Goal: Task Accomplishment & Management: Manage account settings

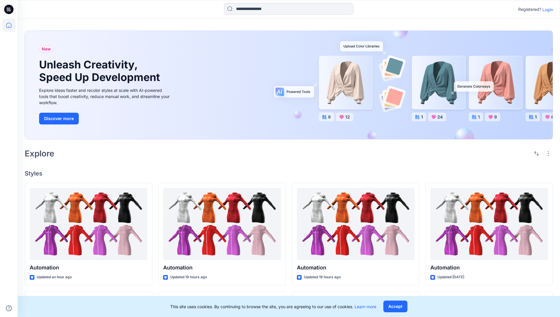
click at [546, 9] on p "Login" at bounding box center [547, 9] width 11 height 6
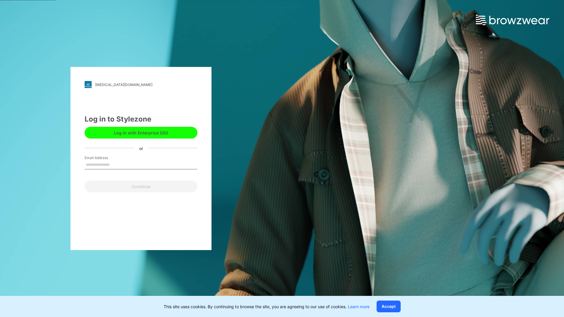
click at [116, 165] on input "Email Address" at bounding box center [141, 165] width 113 height 9
type input "**********"
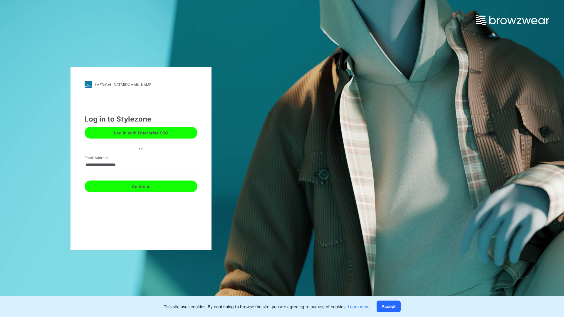
click at [148, 186] on button "Continue" at bounding box center [141, 187] width 113 height 12
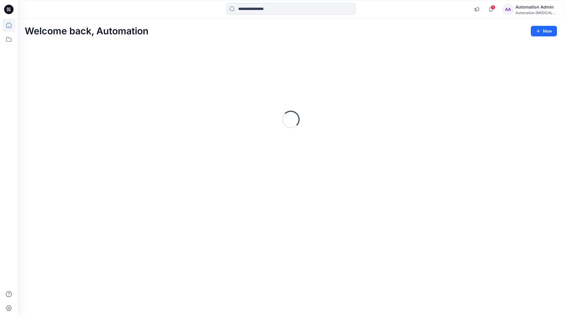
click at [11, 25] on icon at bounding box center [8, 25] width 5 height 5
click at [9, 39] on icon at bounding box center [8, 39] width 13 height 13
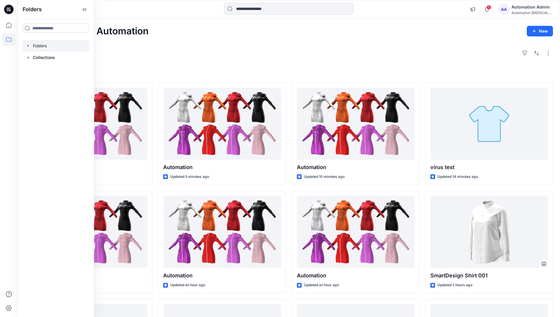
click at [41, 46] on div at bounding box center [55, 46] width 67 height 12
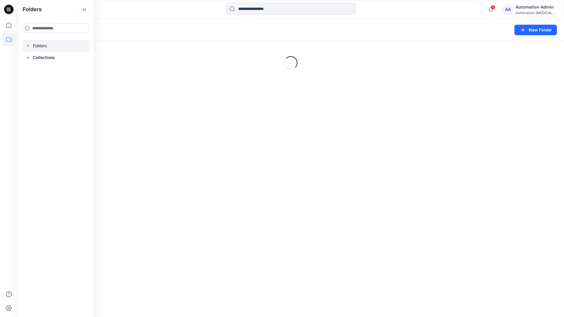
click at [87, 9] on icon at bounding box center [84, 10] width 9 height 10
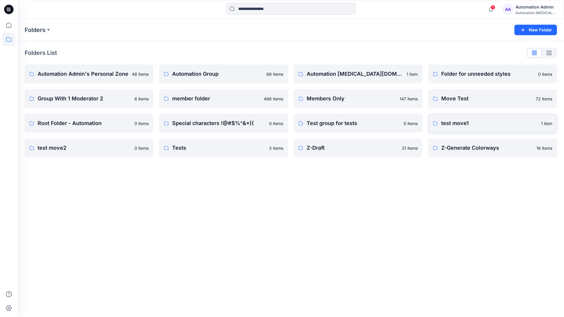
click at [458, 124] on p "test move1" at bounding box center [489, 123] width 96 height 8
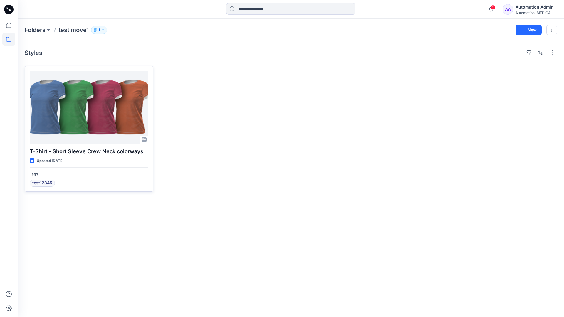
click at [81, 108] on div at bounding box center [89, 107] width 119 height 73
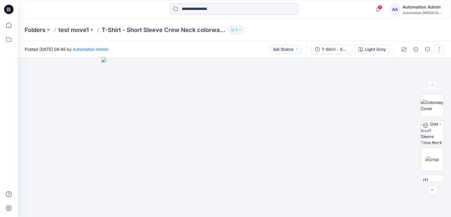
click at [440, 49] on button "button" at bounding box center [439, 49] width 9 height 9
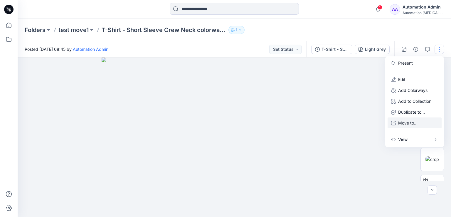
click at [406, 123] on p "Move to..." at bounding box center [408, 123] width 19 height 6
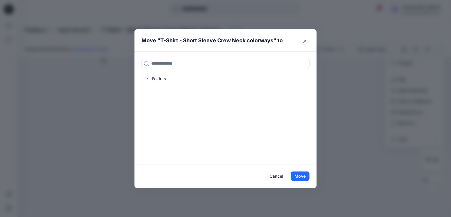
click at [158, 65] on input at bounding box center [226, 63] width 168 height 9
drag, startPoint x: 158, startPoint y: 65, endPoint x: 142, endPoint y: 63, distance: 15.6
click at [142, 63] on input at bounding box center [226, 63] width 168 height 9
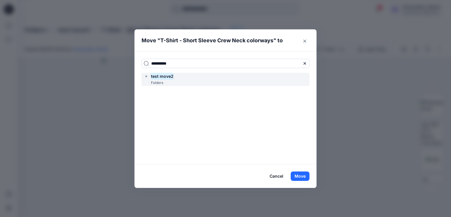
type input "**********"
click at [166, 78] on mark "test move2" at bounding box center [162, 76] width 23 height 8
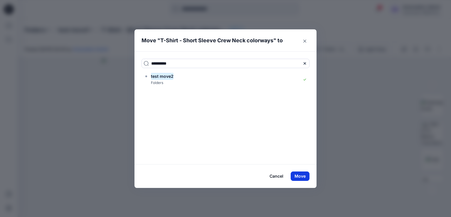
click at [299, 176] on button "Move" at bounding box center [300, 176] width 19 height 9
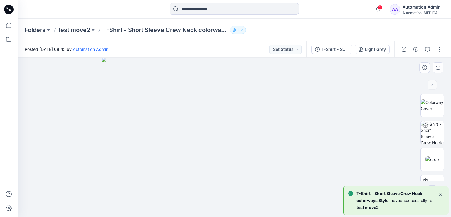
click at [66, 91] on div at bounding box center [235, 138] width 434 height 160
click at [440, 50] on button "button" at bounding box center [439, 49] width 9 height 9
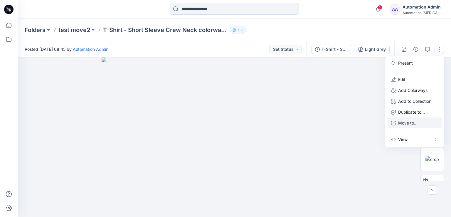
click at [406, 123] on p "Move to..." at bounding box center [408, 123] width 19 height 6
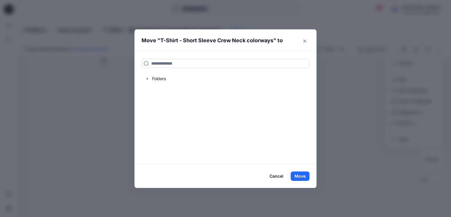
click at [197, 63] on input at bounding box center [226, 63] width 168 height 9
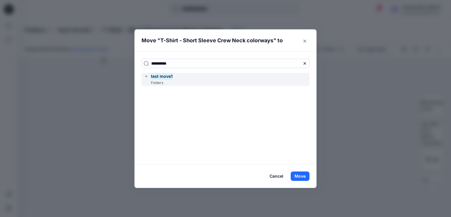
type input "**********"
click at [188, 78] on div "test move1 Folders" at bounding box center [226, 79] width 168 height 13
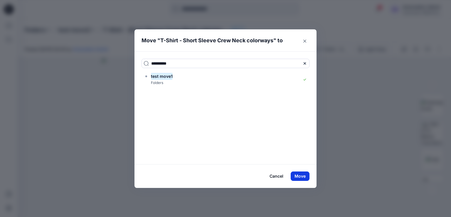
click at [302, 176] on button "Move" at bounding box center [300, 176] width 19 height 9
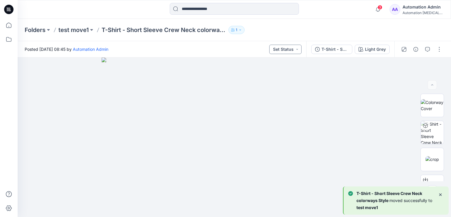
click at [292, 48] on button "Set Status" at bounding box center [286, 49] width 32 height 9
click at [291, 49] on button "Set Status" at bounding box center [286, 49] width 32 height 9
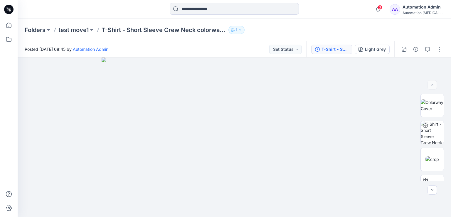
click at [351, 48] on button "T-Shirt - Short Sleeve" at bounding box center [332, 49] width 41 height 9
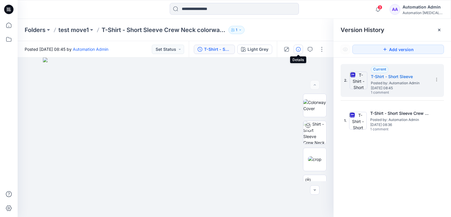
click at [297, 50] on icon "button" at bounding box center [298, 49] width 5 height 5
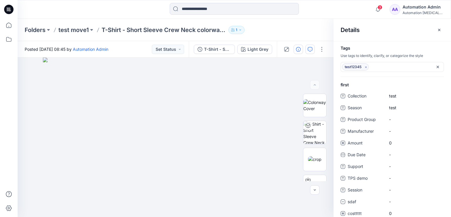
click at [312, 50] on icon "button" at bounding box center [310, 49] width 5 height 5
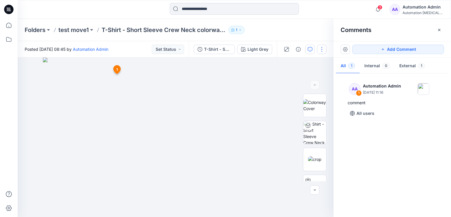
click at [322, 48] on button "button" at bounding box center [321, 49] width 9 height 9
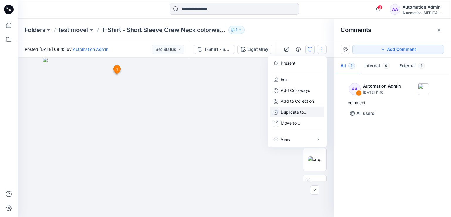
click at [295, 112] on p "Duplicate to..." at bounding box center [294, 112] width 27 height 6
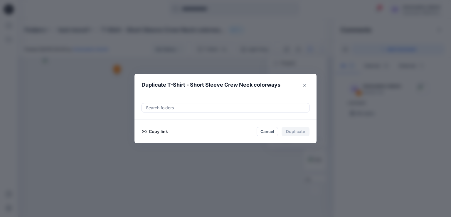
click at [155, 131] on button "Copy link" at bounding box center [155, 131] width 27 height 7
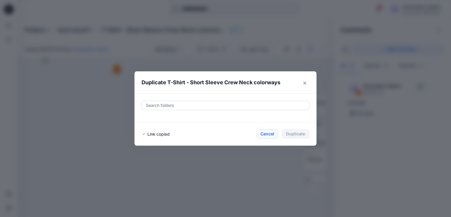
click at [267, 133] on button "Cancel" at bounding box center [267, 133] width 21 height 9
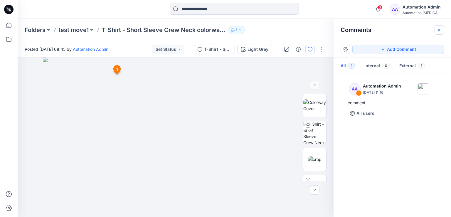
click at [441, 31] on icon "button" at bounding box center [439, 30] width 5 height 5
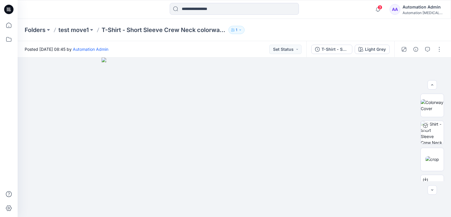
scroll to position [81, 0]
click at [442, 51] on button "button" at bounding box center [439, 49] width 9 height 9
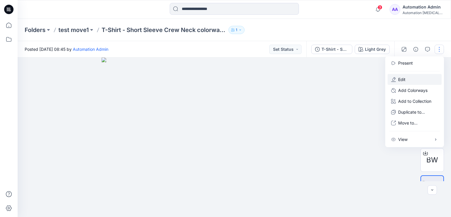
click at [416, 79] on button "Edit" at bounding box center [415, 79] width 54 height 11
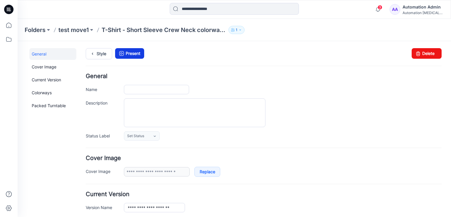
click at [133, 53] on link "Present" at bounding box center [129, 53] width 29 height 11
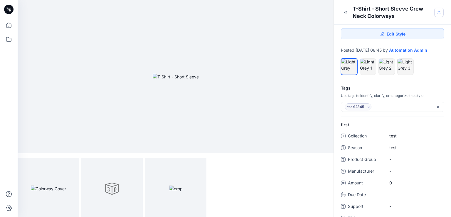
click at [439, 12] on icon at bounding box center [439, 12] width 2 height 2
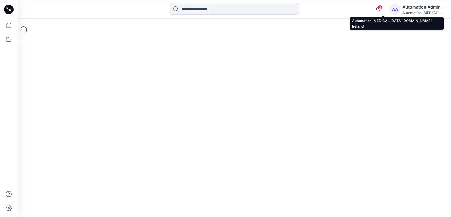
click at [424, 8] on div "Automation Admin" at bounding box center [423, 7] width 41 height 7
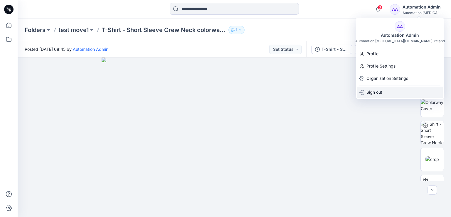
click at [383, 93] on div "Sign out" at bounding box center [400, 92] width 86 height 11
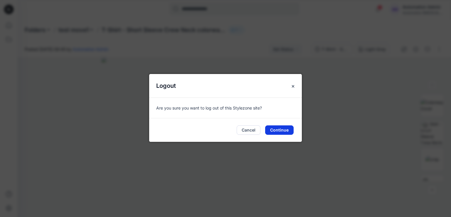
click at [280, 130] on button "Continue" at bounding box center [279, 129] width 29 height 9
